Goal: Task Accomplishment & Management: Use online tool/utility

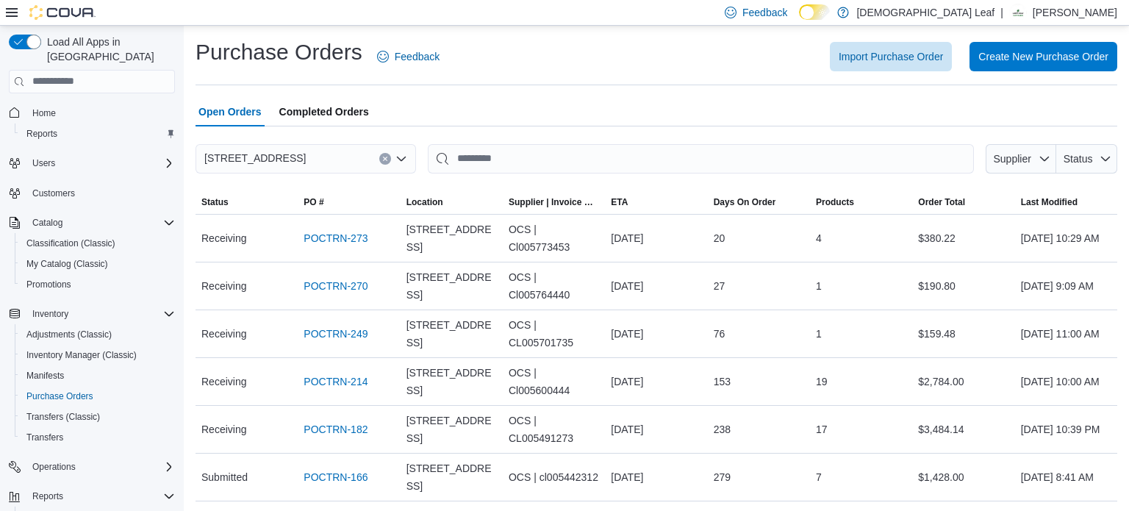
scroll to position [106, 0]
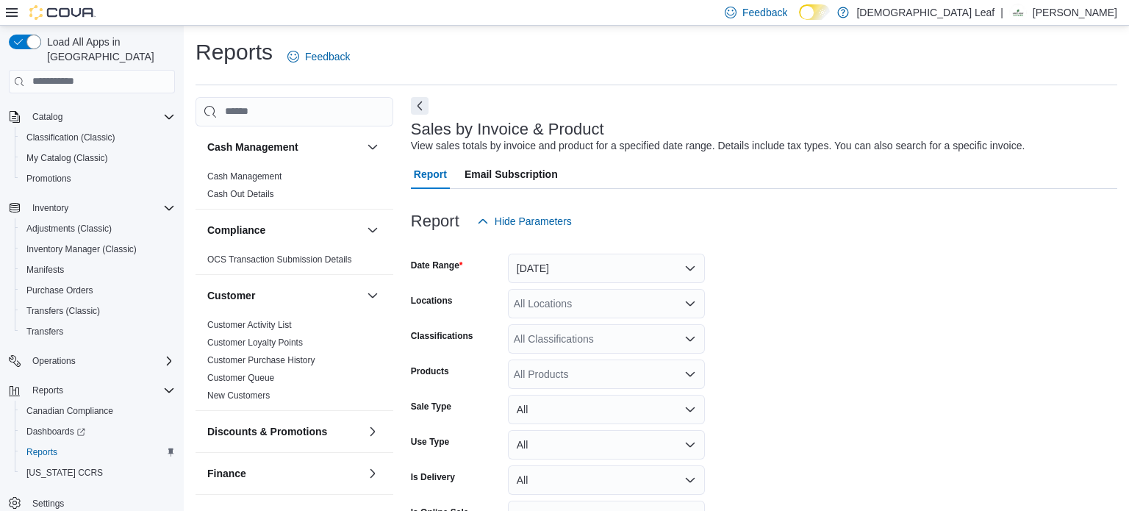
scroll to position [34, 0]
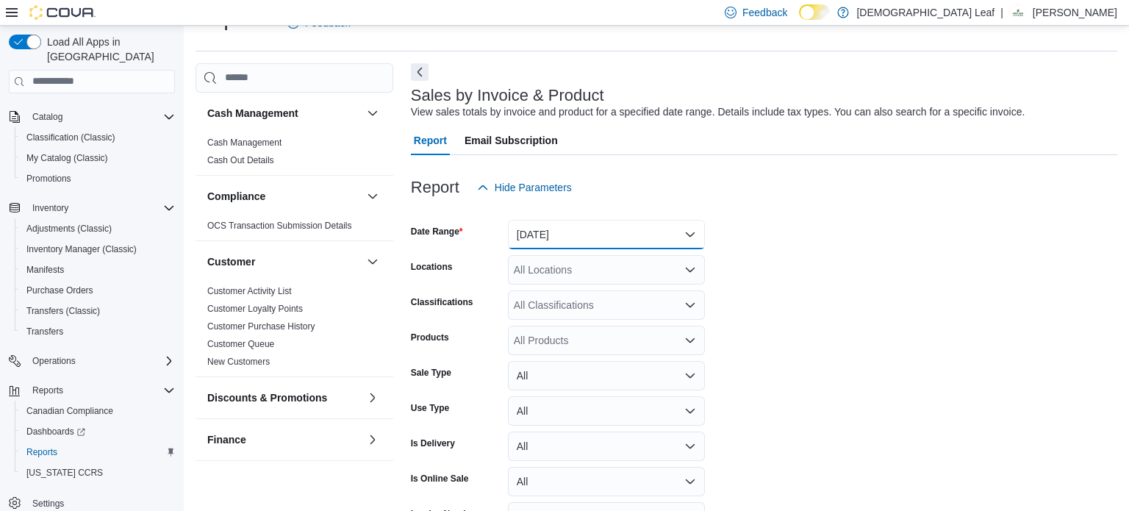
click at [677, 231] on button "[DATE]" at bounding box center [606, 234] width 197 height 29
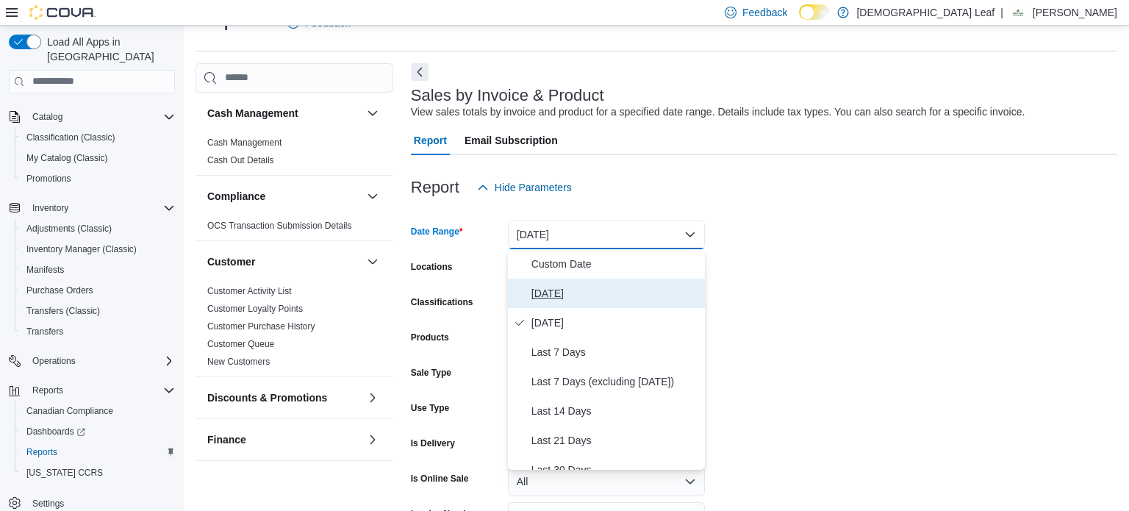
click at [659, 288] on span "[DATE]" at bounding box center [616, 294] width 168 height 18
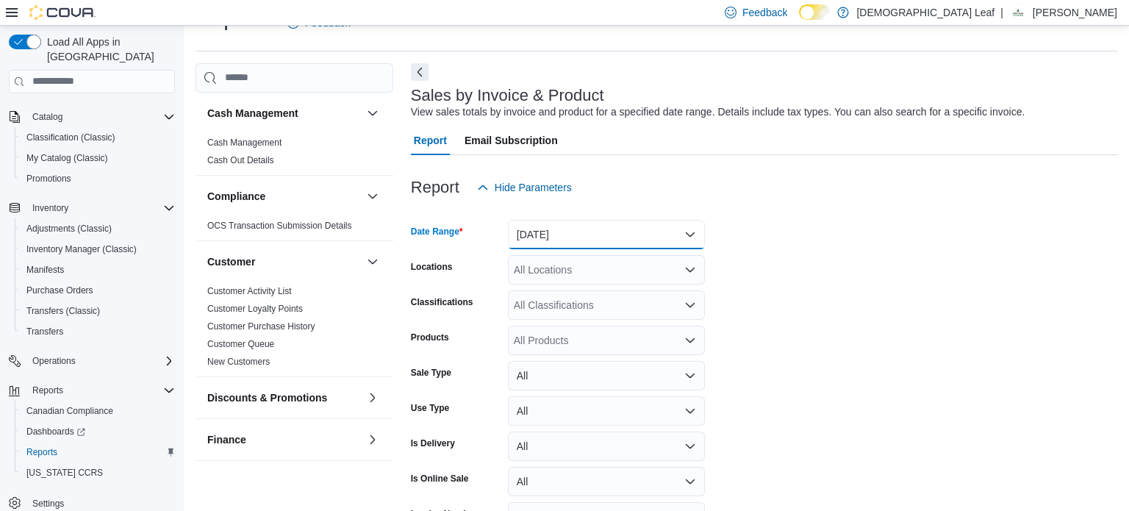
scroll to position [124, 0]
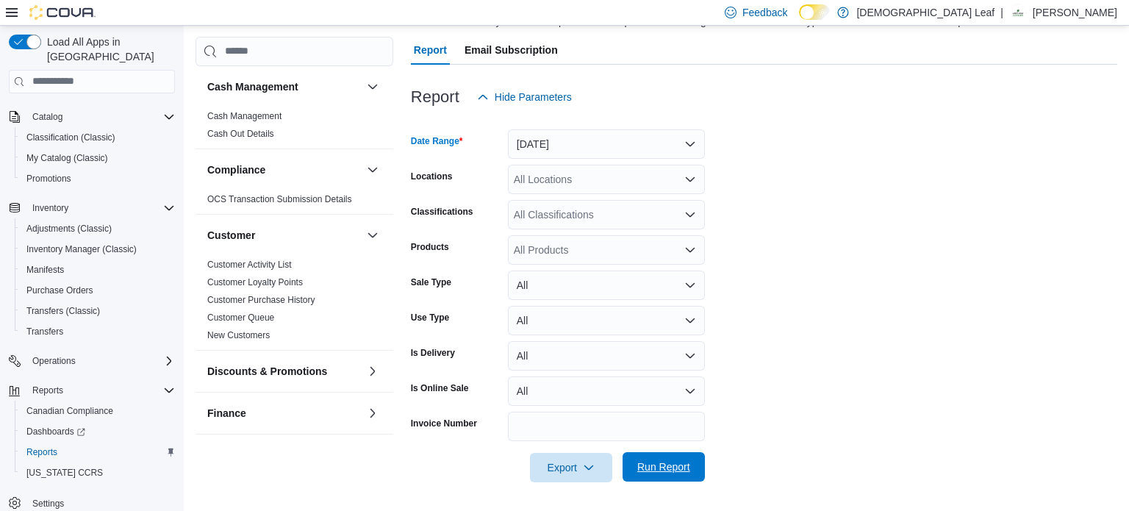
click at [655, 474] on span "Run Report" at bounding box center [664, 467] width 53 height 15
